Goal: Task Accomplishment & Management: Manage account settings

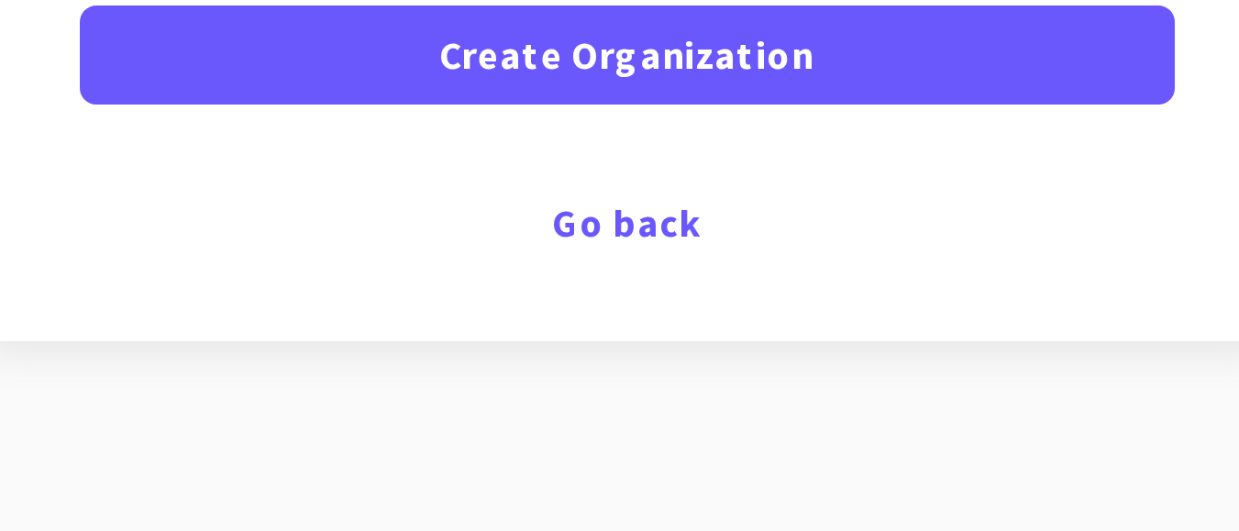
scroll to position [13, 0]
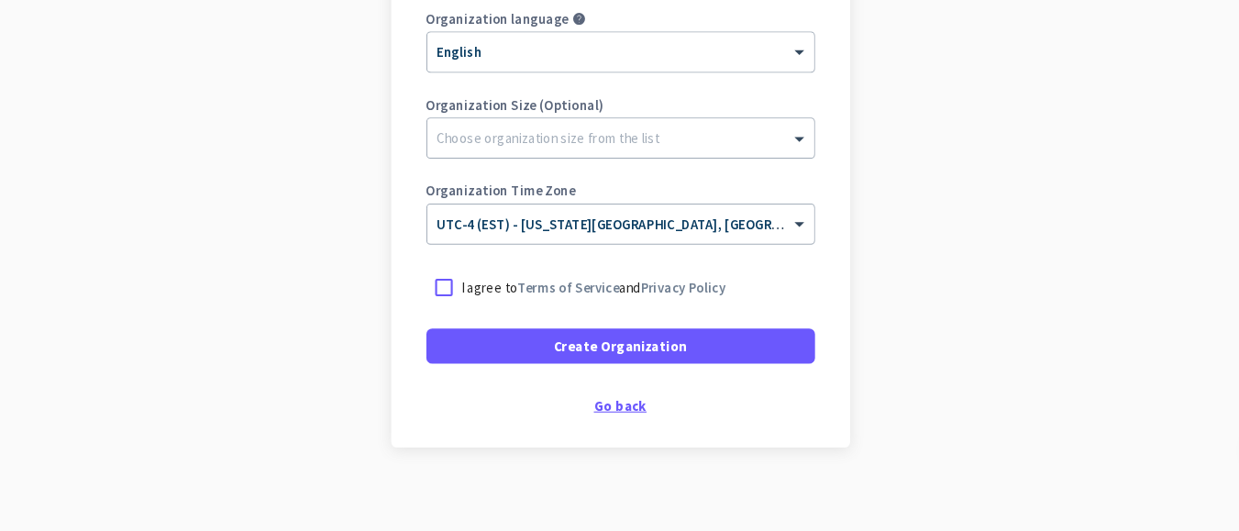
click at [568, 407] on div "Go back" at bounding box center [619, 413] width 365 height 13
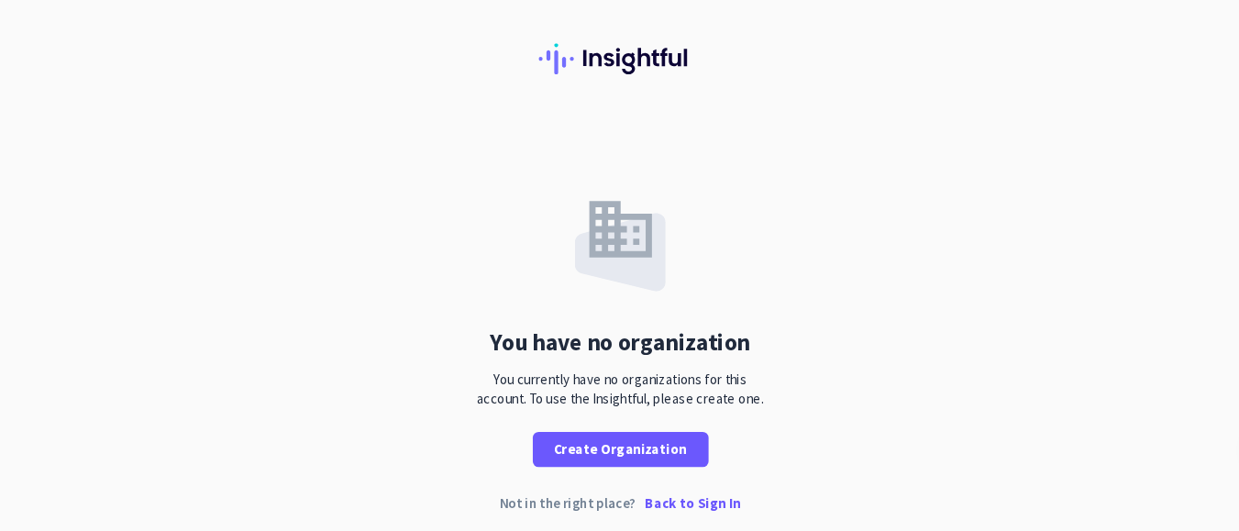
click at [688, 499] on p "Back to Sign In" at bounding box center [688, 505] width 90 height 13
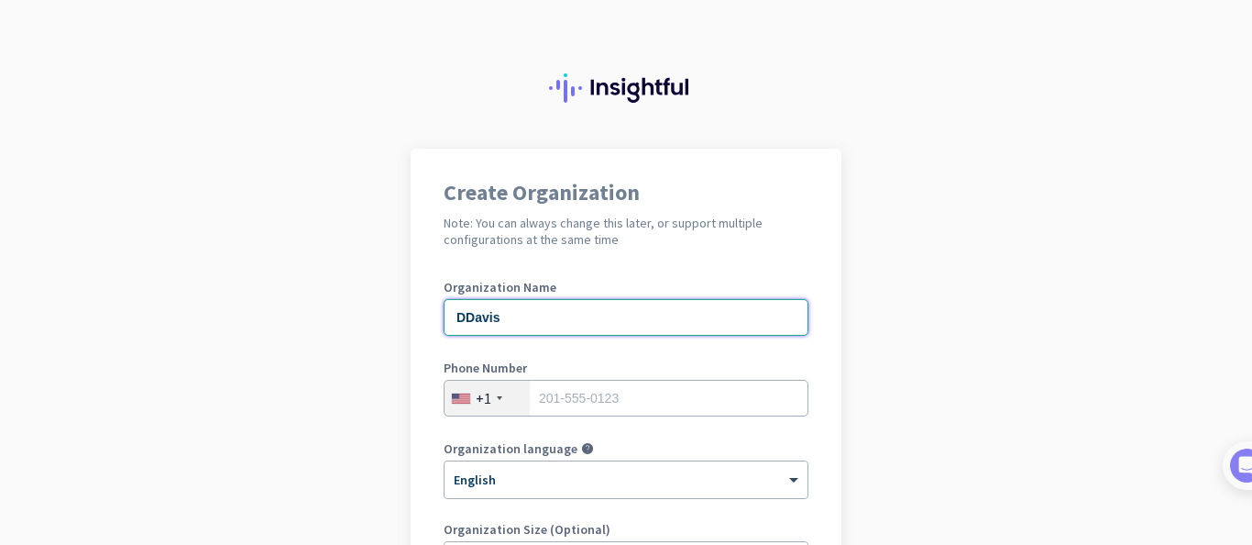
type input "DDavis"
type input "2027013329"
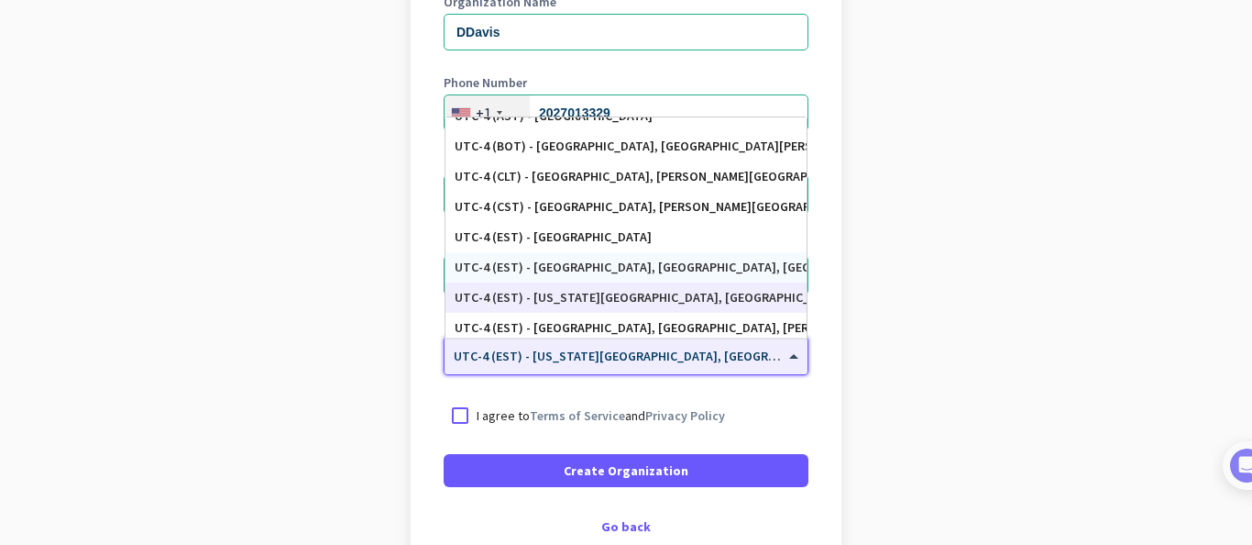
scroll to position [1984, 0]
click at [1163, 284] on app-onboarding-organization "Create Organization Note: You can always change this later, or support multiple…" at bounding box center [626, 260] width 1252 height 794
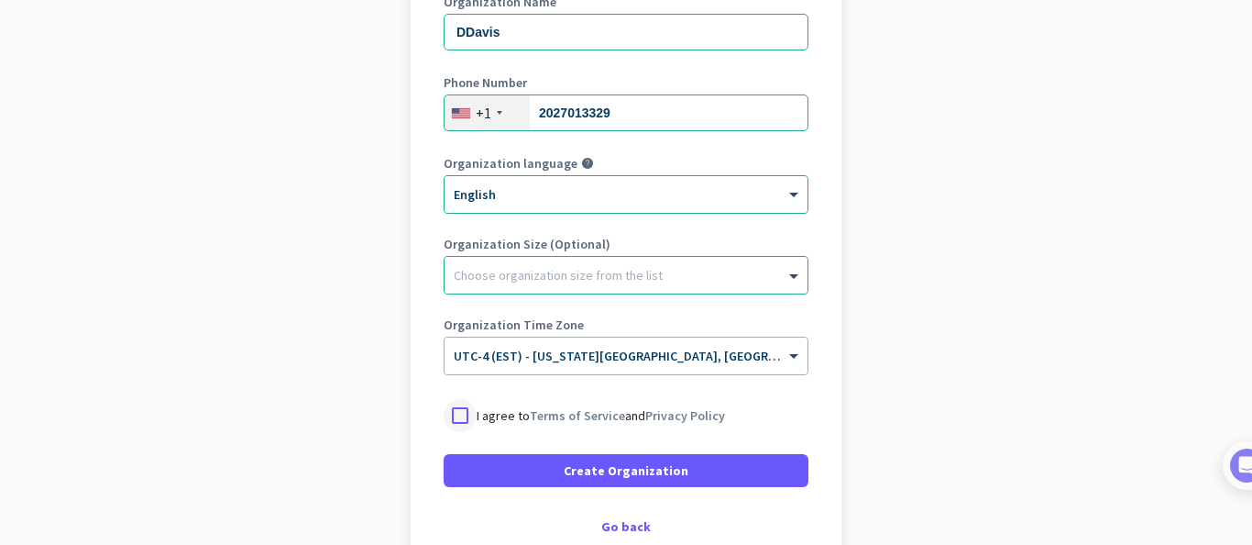
click at [444, 412] on div at bounding box center [460, 415] width 33 height 33
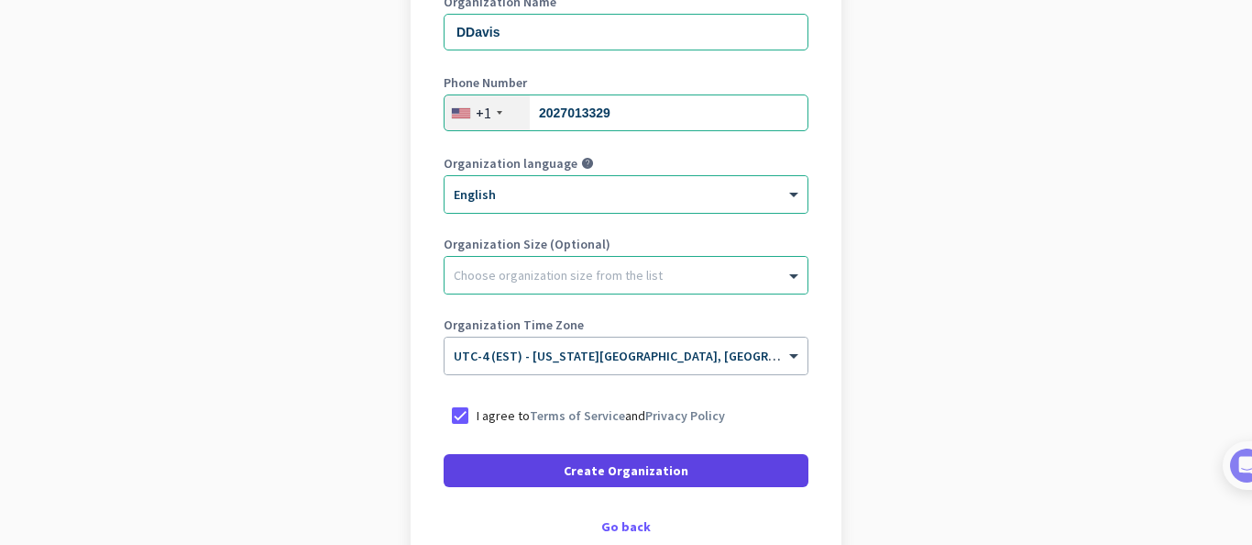
click at [559, 471] on span at bounding box center [626, 470] width 365 height 44
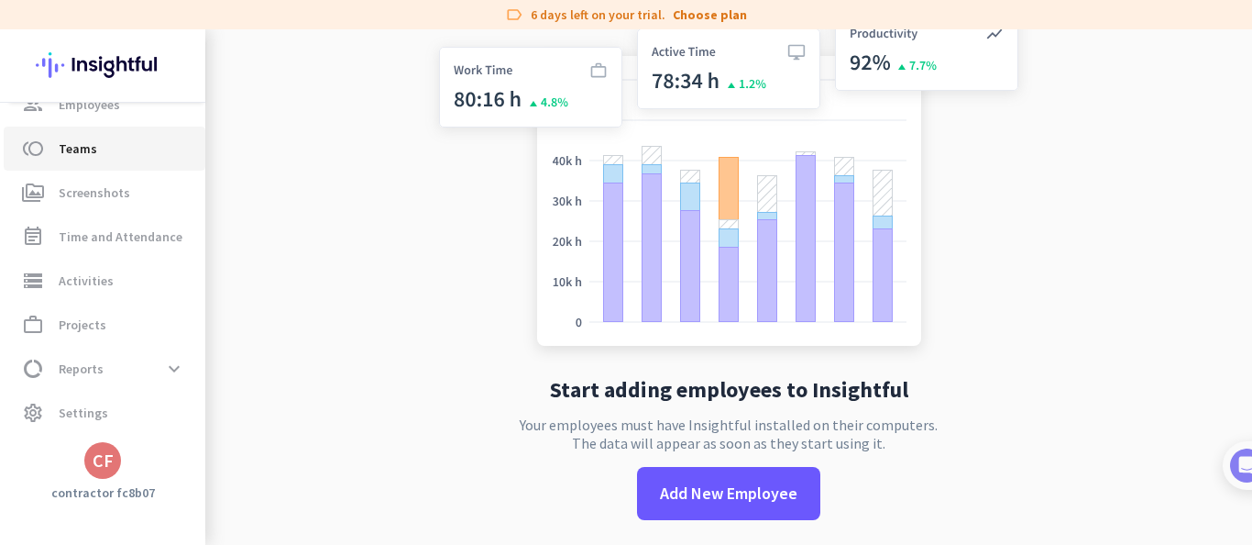
scroll to position [160, 0]
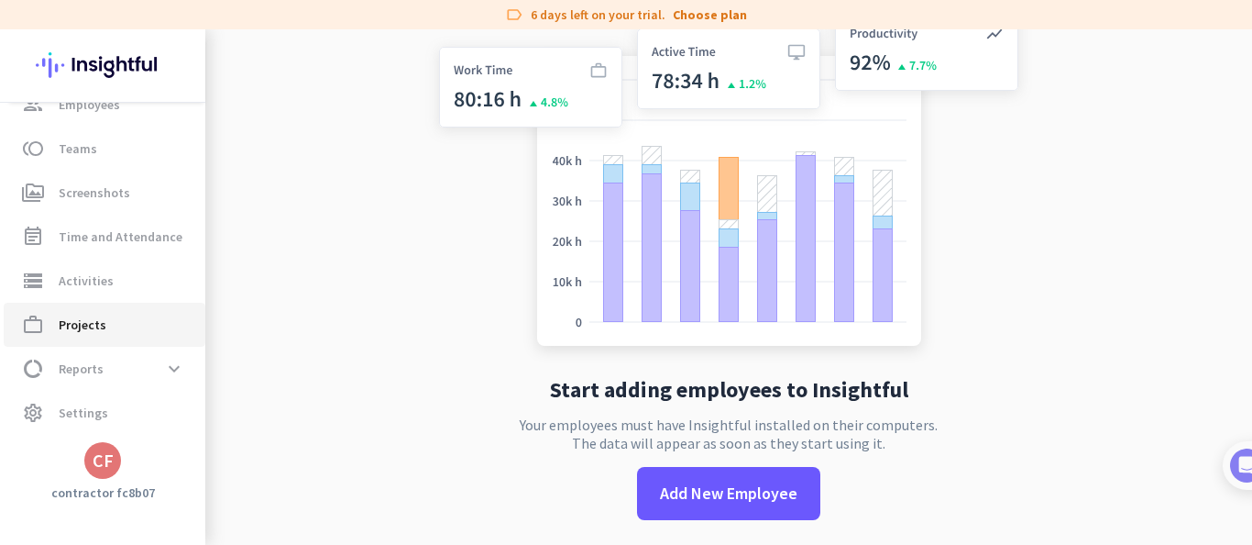
click at [56, 325] on span "work_outline Projects" at bounding box center [104, 325] width 172 height 22
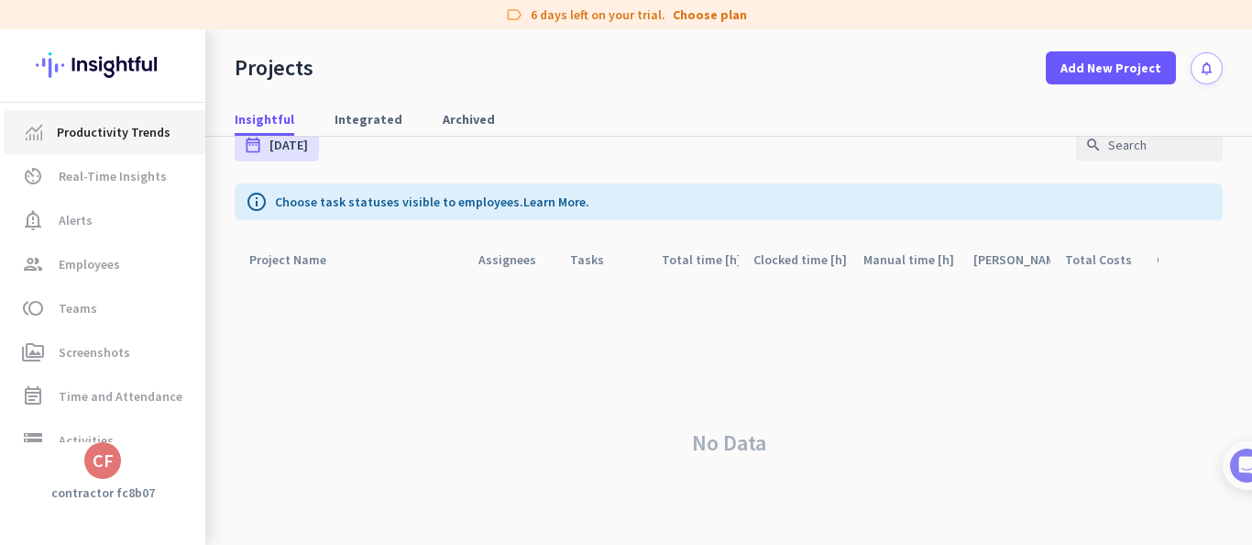
click at [102, 148] on link "Productivity Trends" at bounding box center [105, 132] width 202 height 44
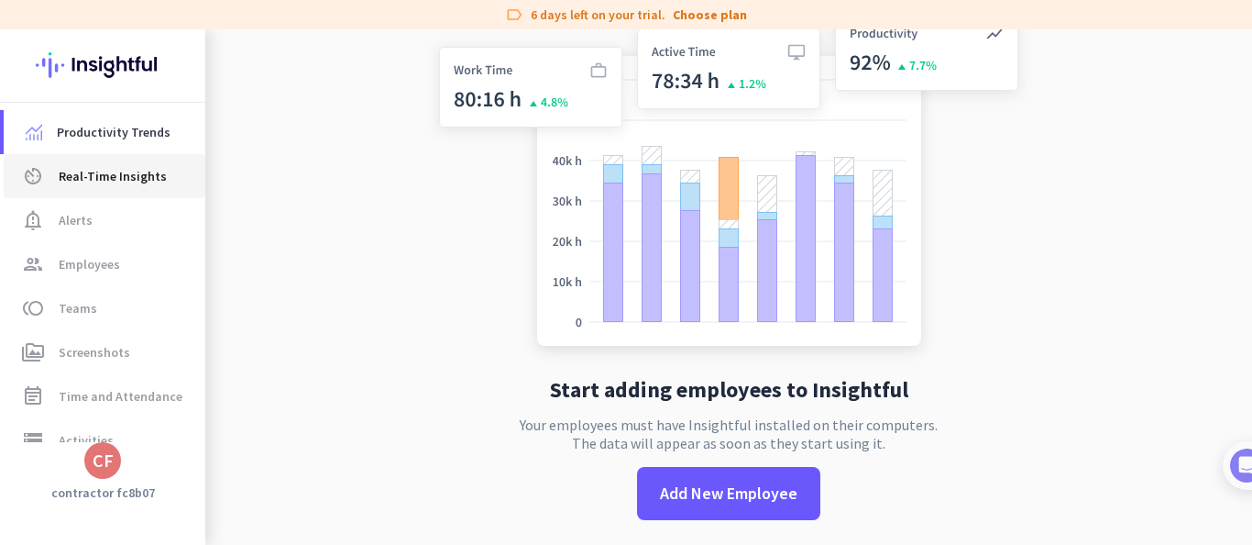
click at [116, 190] on link "av_timer Real-Time Insights" at bounding box center [105, 176] width 202 height 44
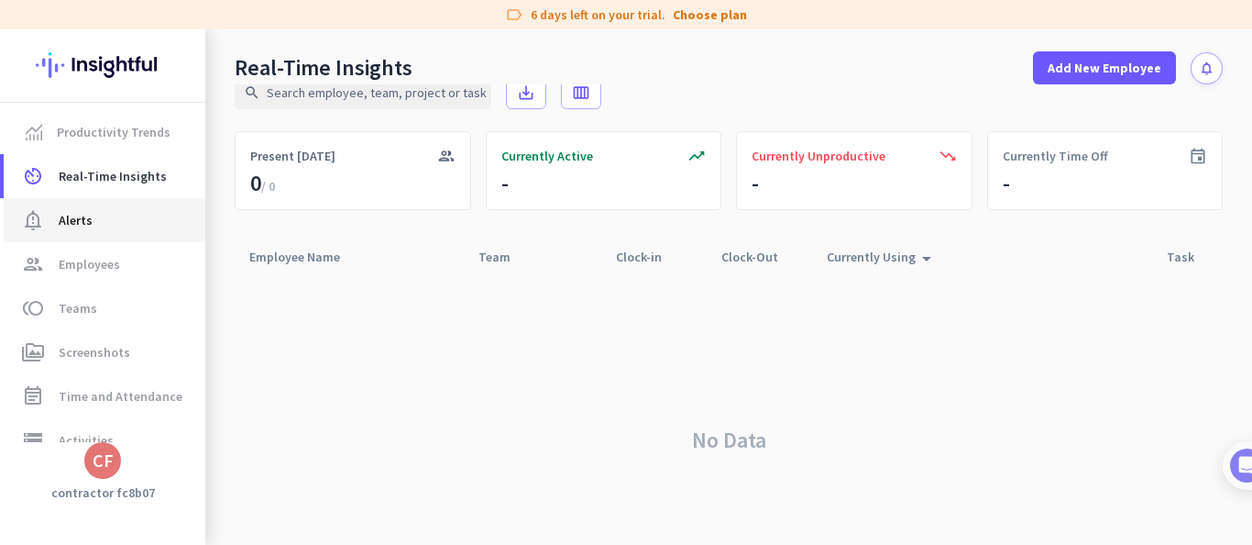
click at [94, 220] on span "notification_important Alerts" at bounding box center [104, 220] width 172 height 22
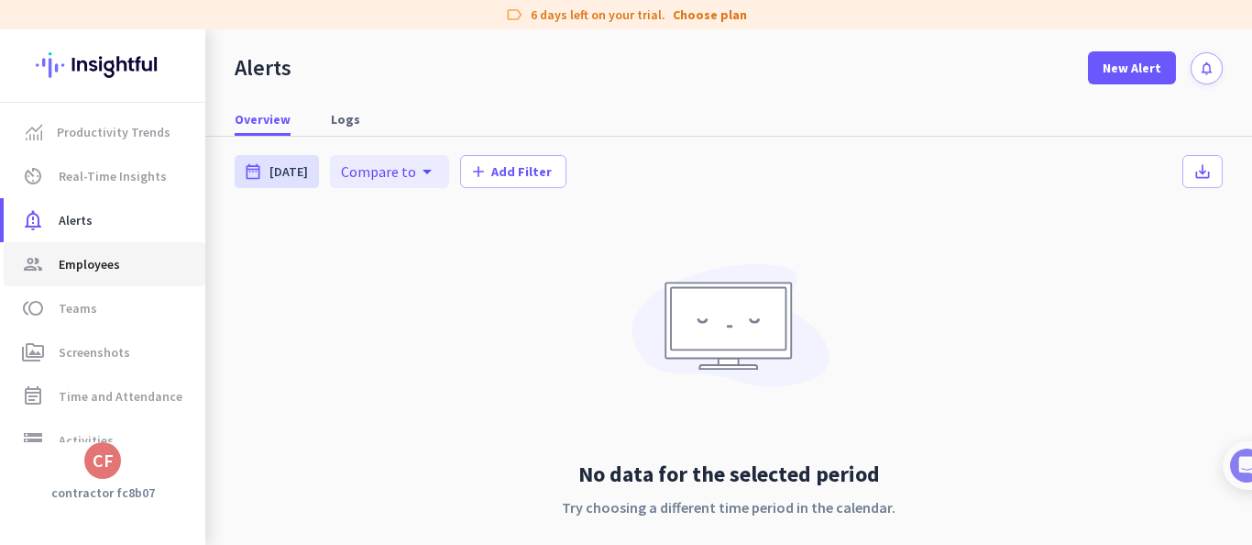
click at [89, 242] on link "group Employees" at bounding box center [105, 264] width 202 height 44
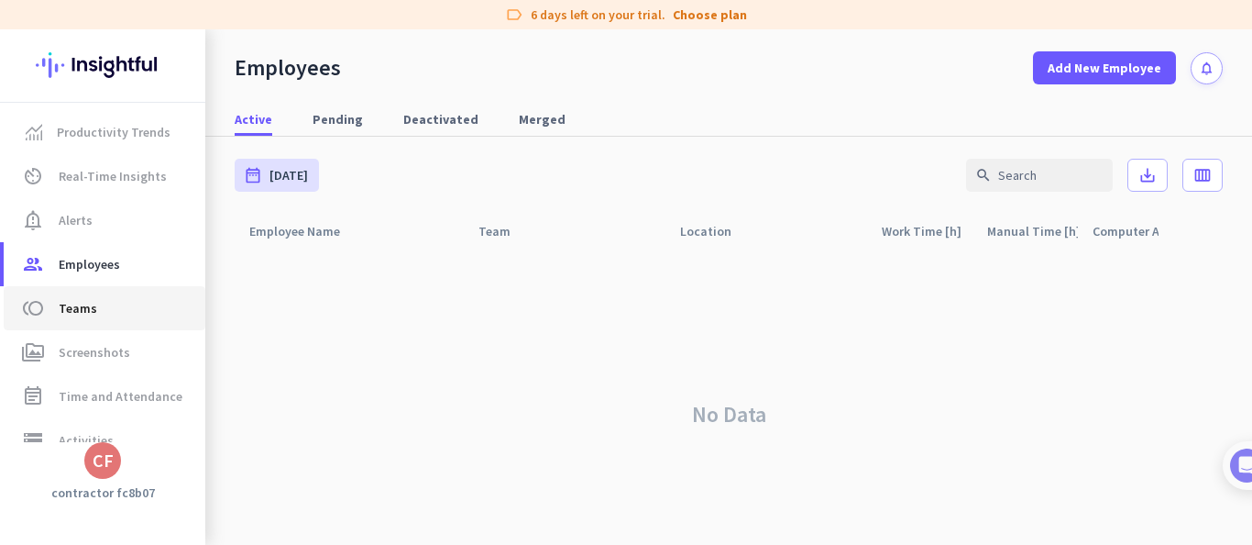
click at [73, 328] on link "toll Teams" at bounding box center [105, 308] width 202 height 44
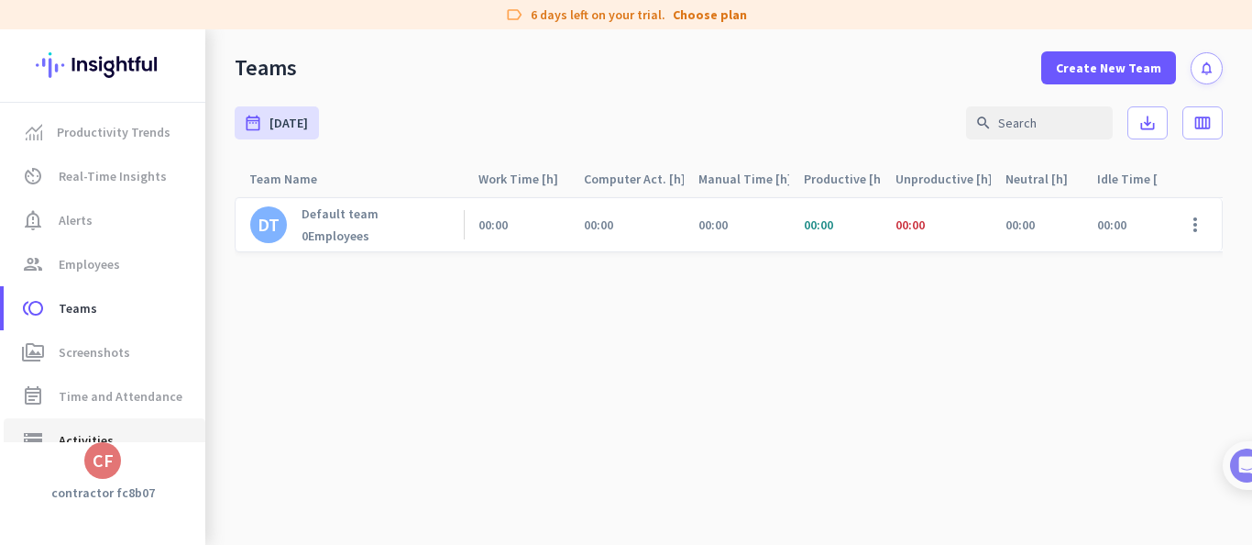
click at [140, 419] on link "storage Activities" at bounding box center [105, 440] width 202 height 44
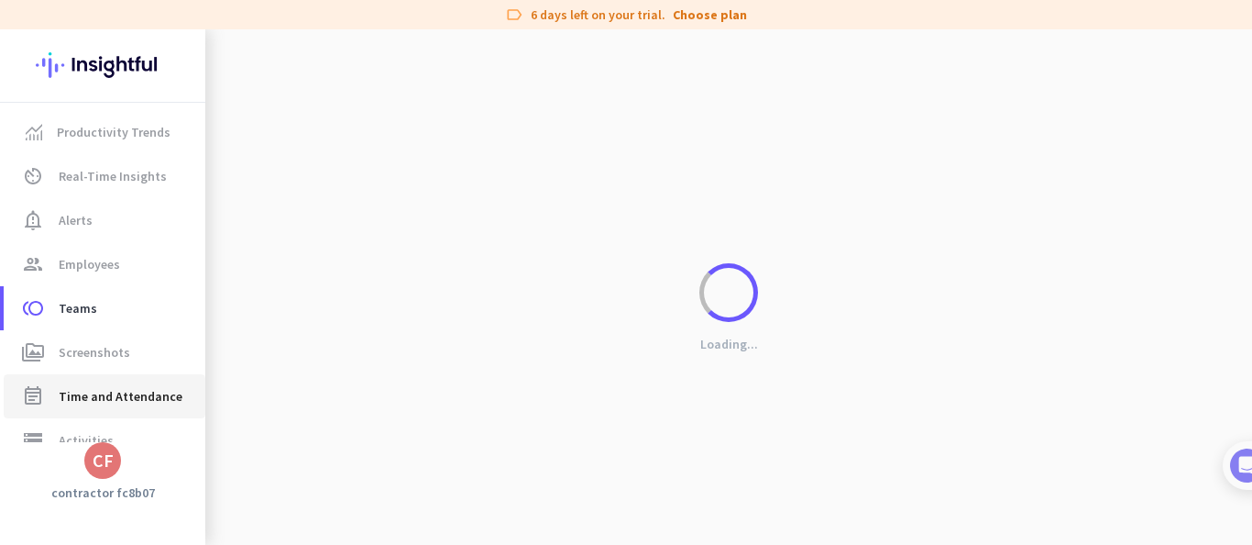
click at [138, 405] on span "Time and Attendance" at bounding box center [121, 396] width 124 height 22
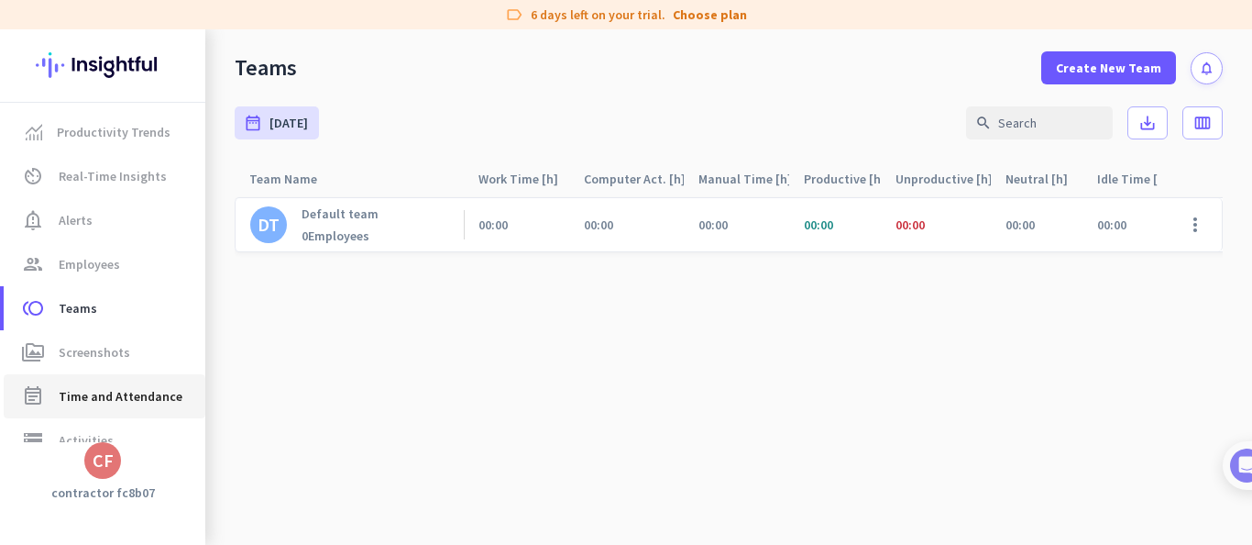
type input "[DATE] - [DATE]"
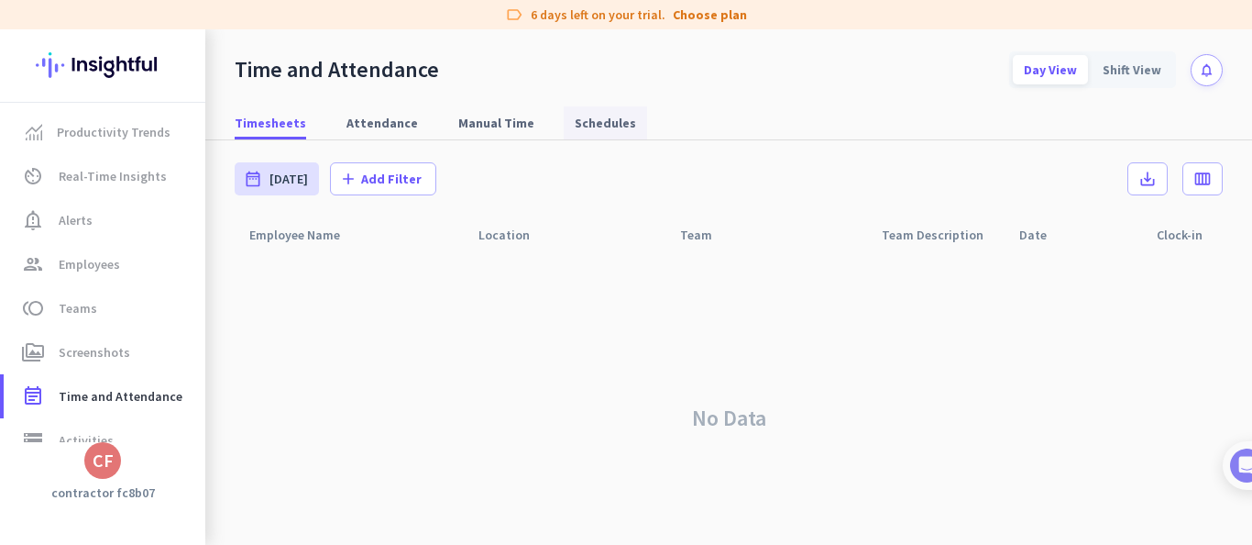
click at [575, 130] on span "Schedules" at bounding box center [605, 123] width 61 height 18
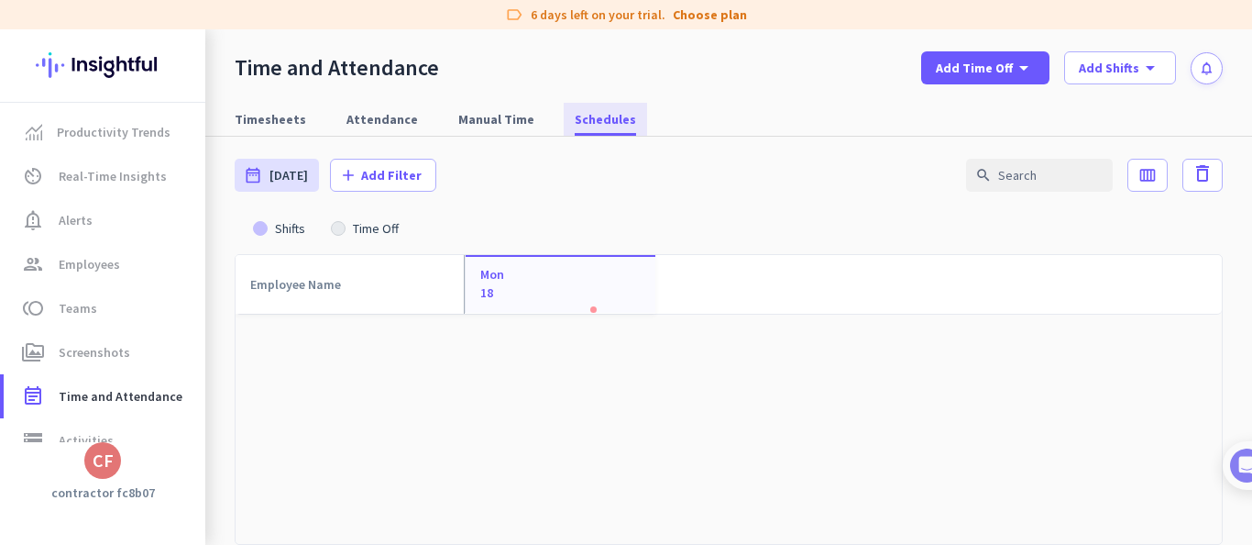
click at [92, 478] on app-letter-avatar "CF" at bounding box center [102, 460] width 37 height 37
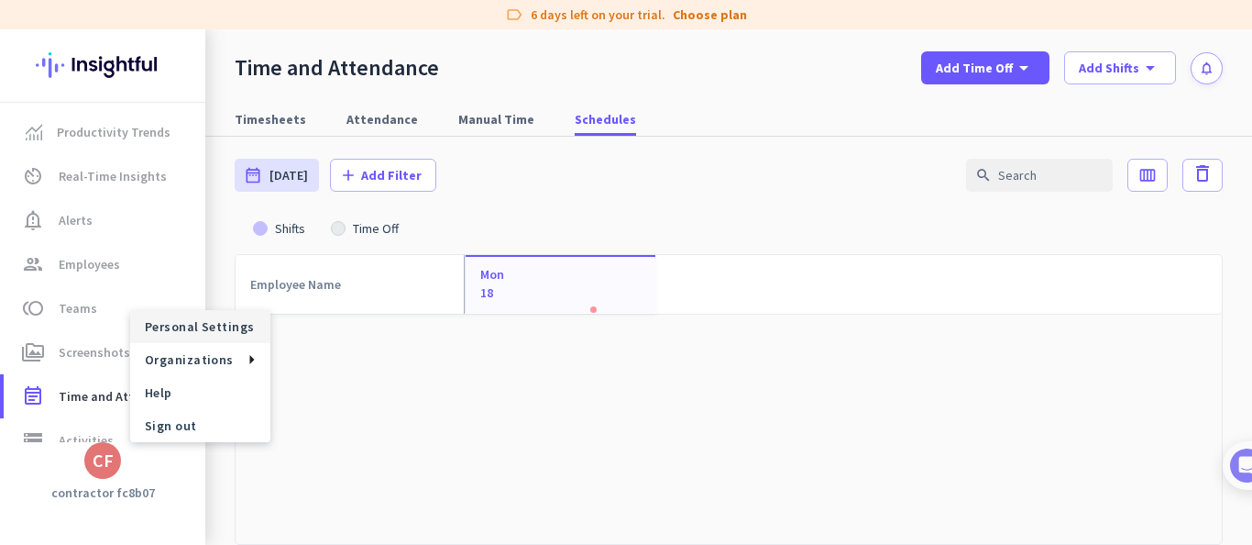
scroll to position [6, 0]
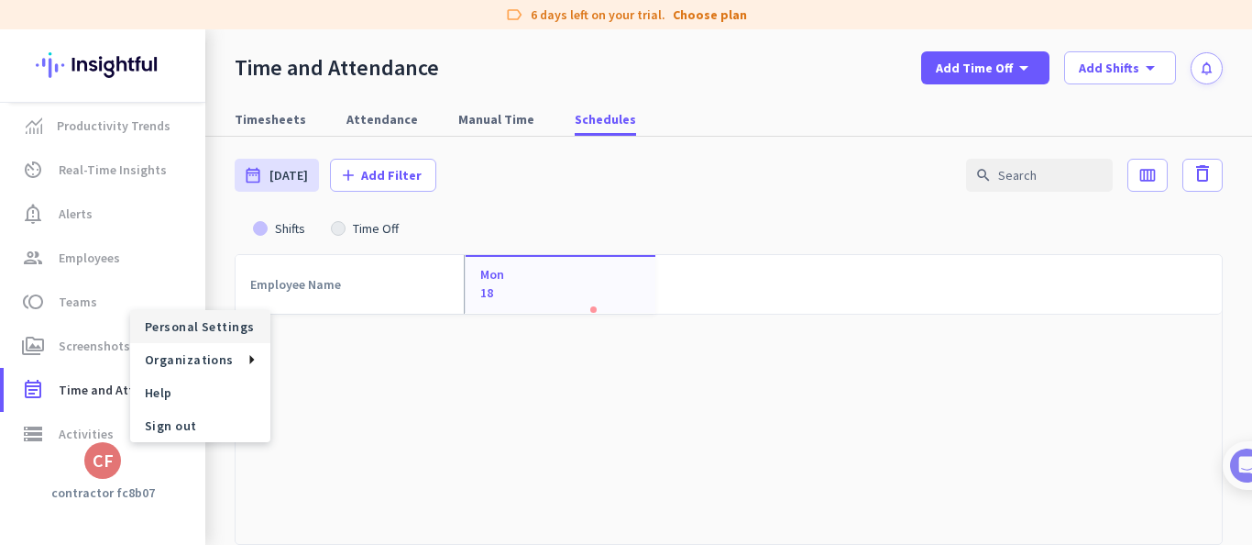
click at [94, 57] on div at bounding box center [626, 272] width 1252 height 545
click at [98, 66] on img at bounding box center [103, 65] width 134 height 72
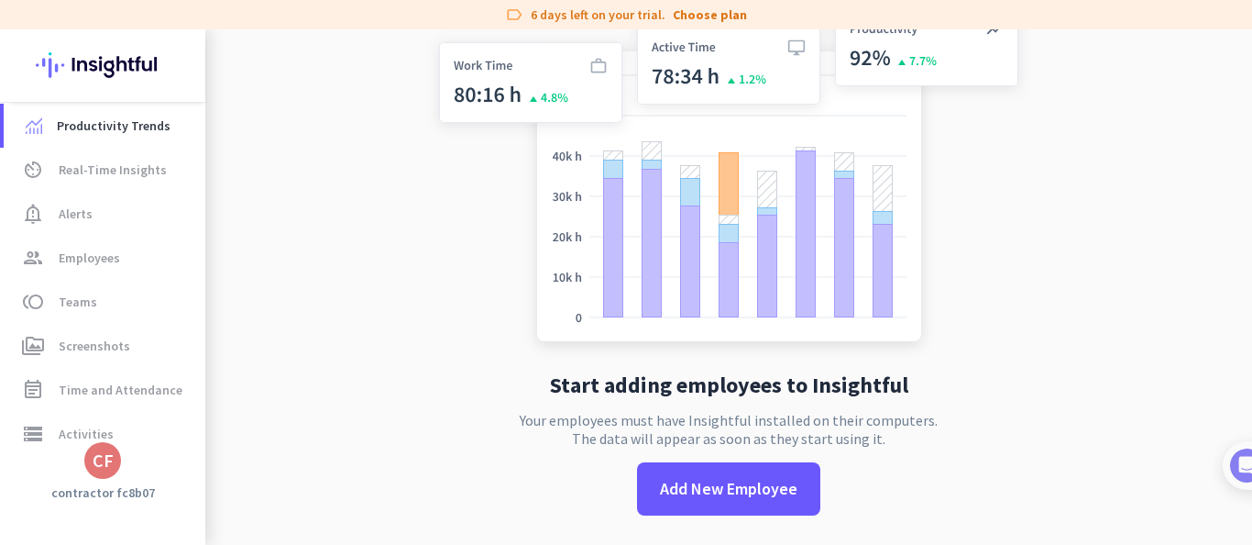
scroll to position [35, 0]
click at [90, 293] on span "Teams" at bounding box center [78, 302] width 39 height 22
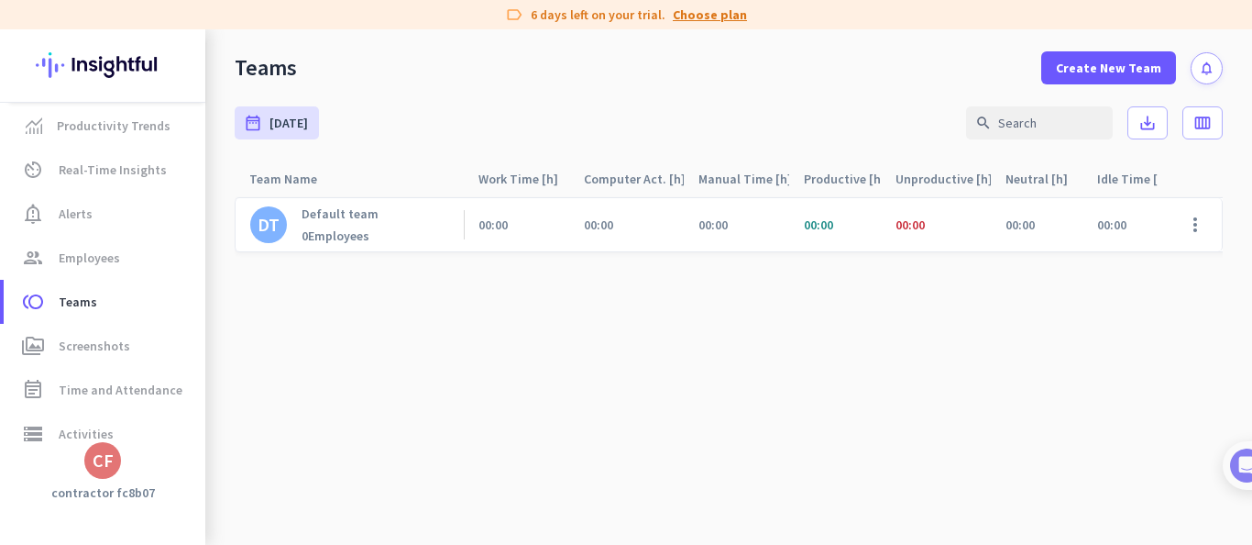
click at [699, 17] on link "Choose plan" at bounding box center [710, 15] width 74 height 18
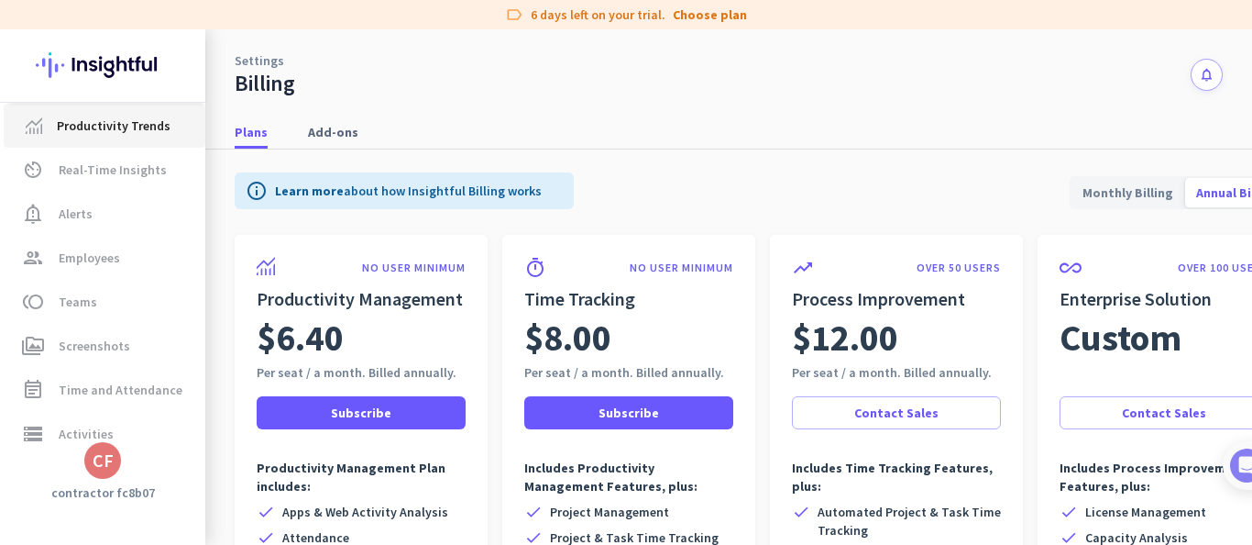
click at [98, 127] on span "Productivity Trends" at bounding box center [114, 126] width 114 height 22
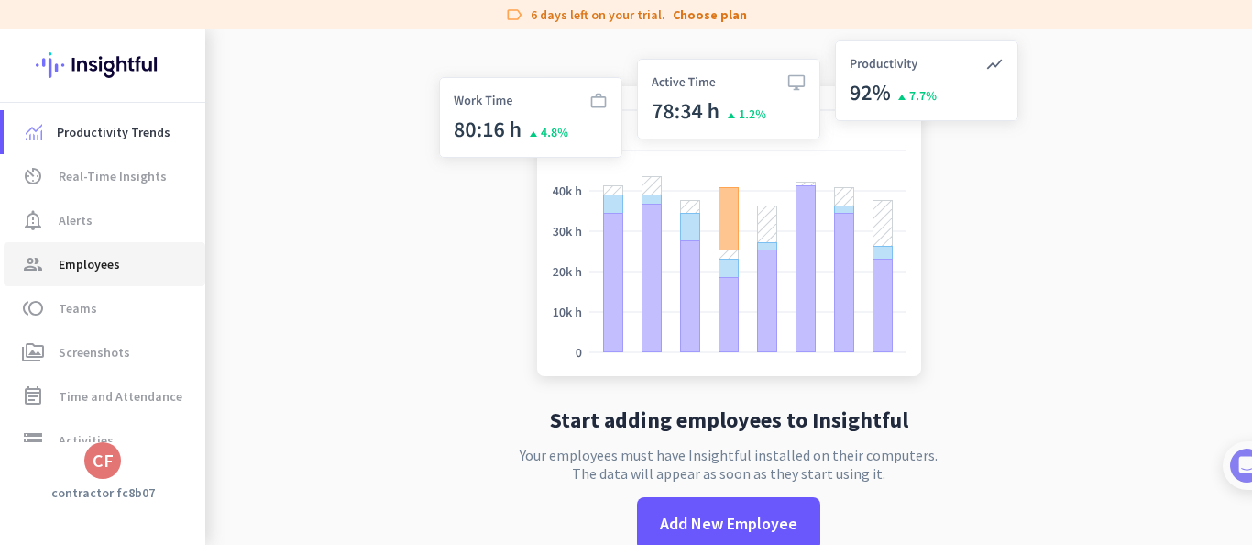
click at [103, 258] on span "Employees" at bounding box center [89, 264] width 61 height 22
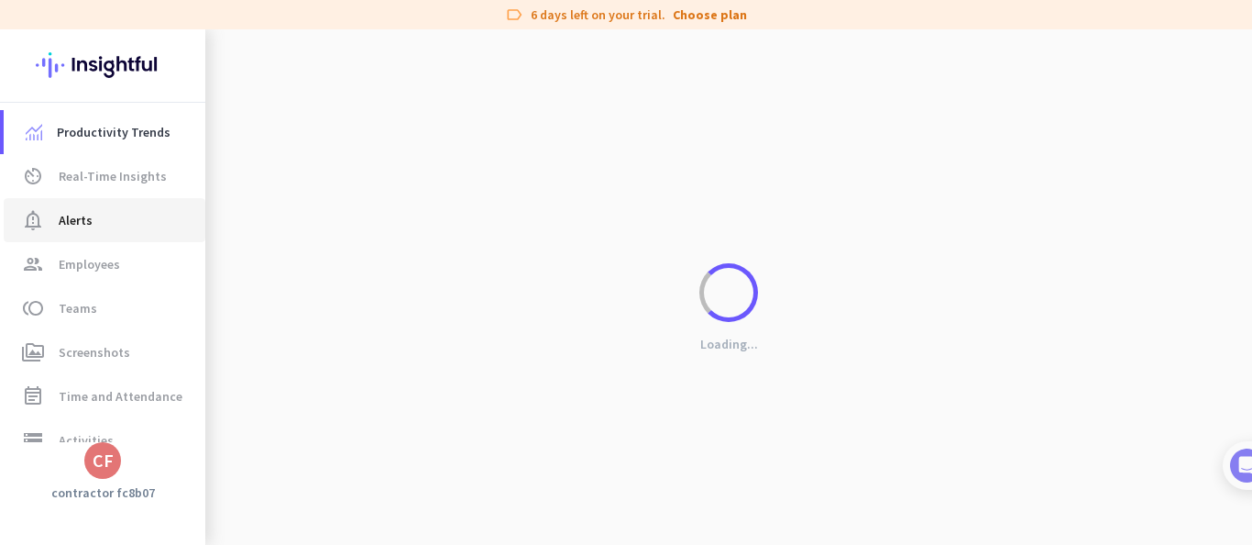
click at [96, 229] on span "notification_important Alerts" at bounding box center [104, 220] width 172 height 22
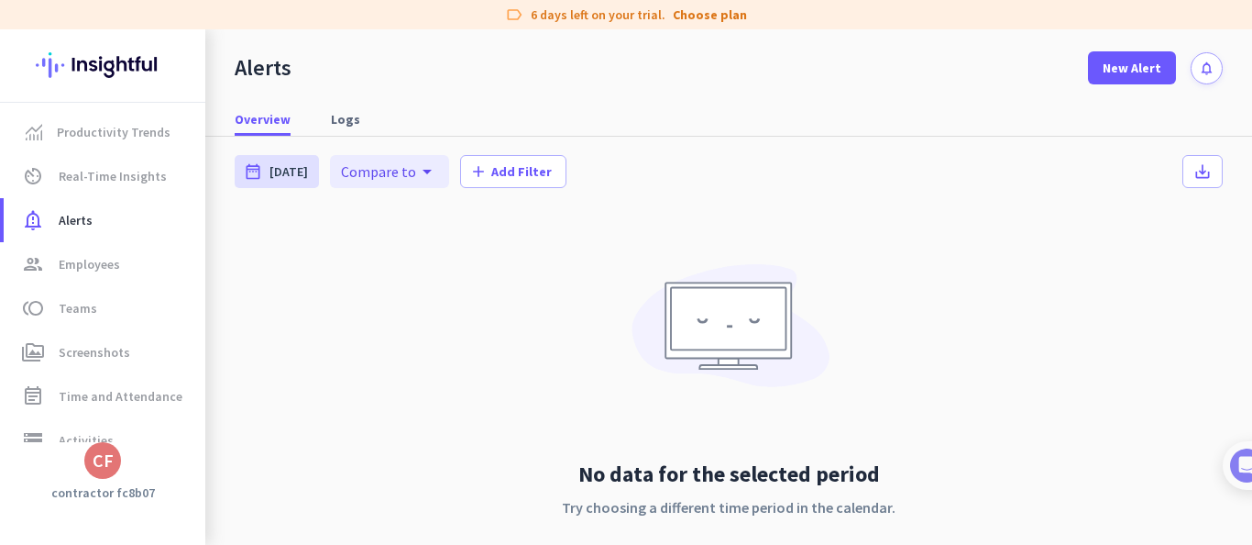
click at [105, 469] on div "CF" at bounding box center [103, 460] width 21 height 18
click at [196, 324] on span "Personal Settings" at bounding box center [200, 326] width 111 height 17
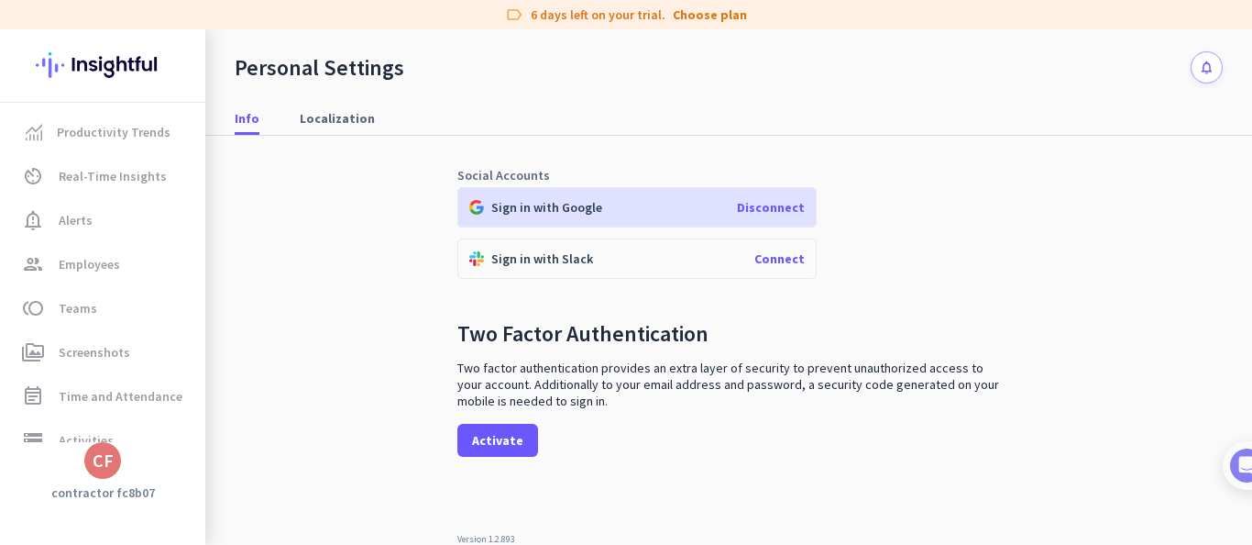
scroll to position [455, 0]
click at [126, 398] on span "Time and Attendance" at bounding box center [121, 396] width 124 height 22
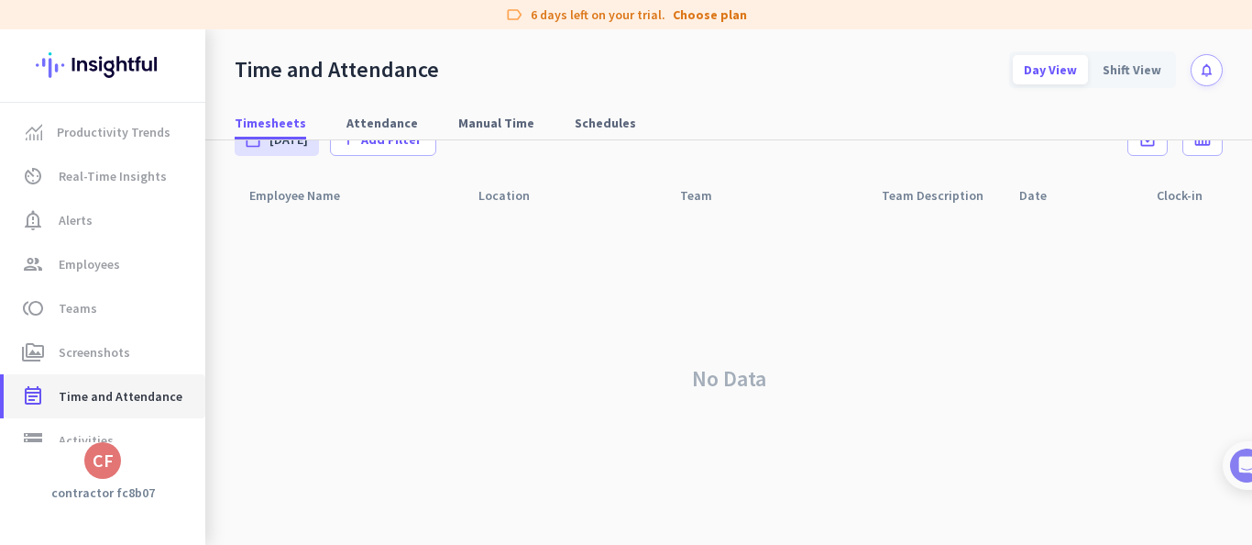
scroll to position [35, 0]
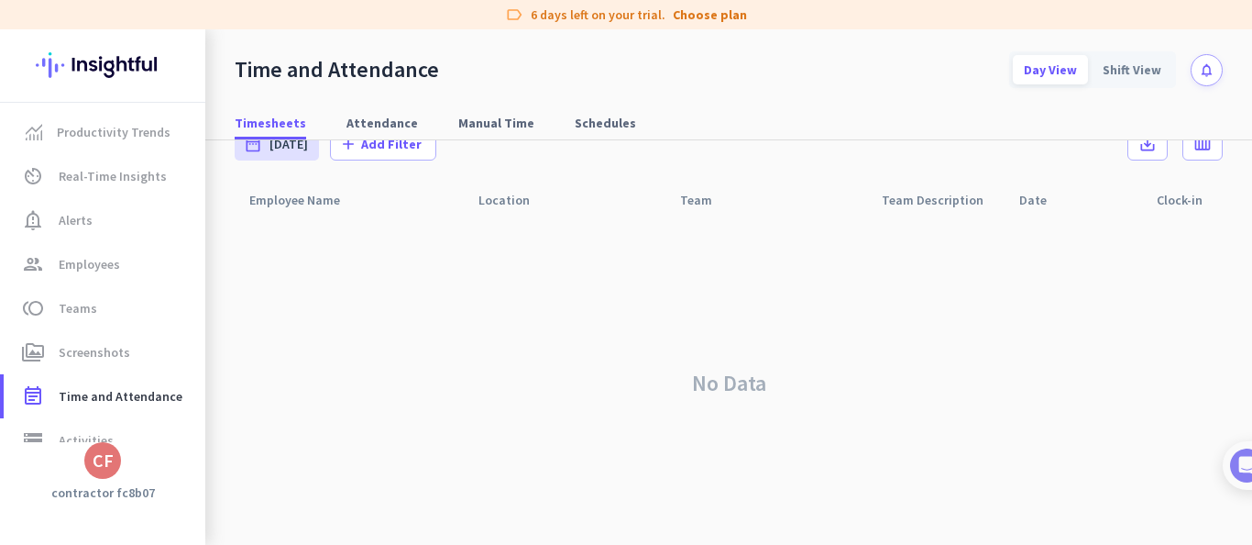
click at [85, 458] on div "CF" at bounding box center [102, 460] width 37 height 37
click at [158, 433] on span "Sign out" at bounding box center [200, 425] width 111 height 17
